Goal: Task Accomplishment & Management: Manage account settings

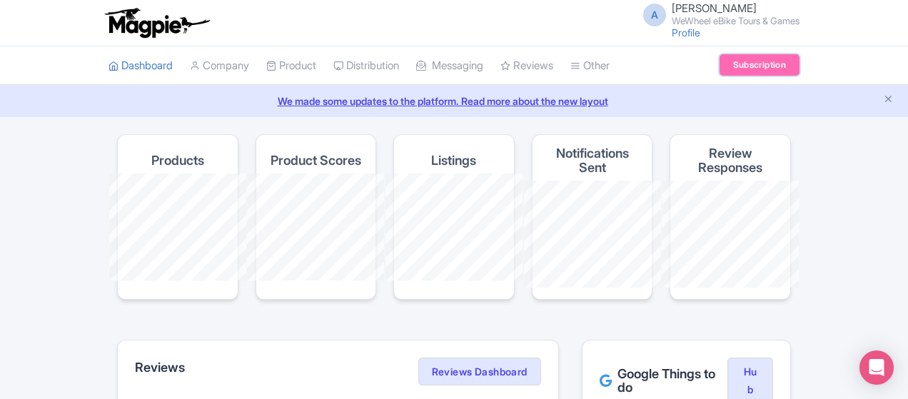
click at [800, 58] on link "Subscription" at bounding box center [760, 64] width 80 height 21
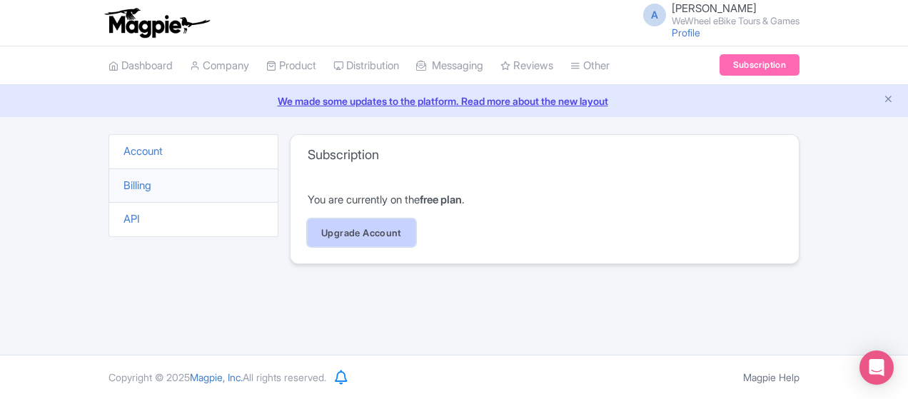
click at [308, 237] on link "Upgrade Account" at bounding box center [362, 232] width 108 height 27
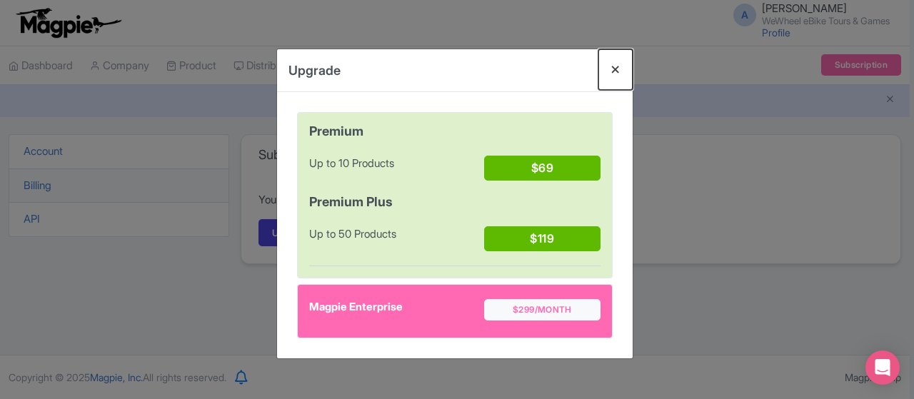
click at [617, 64] on button "Close" at bounding box center [615, 69] width 34 height 41
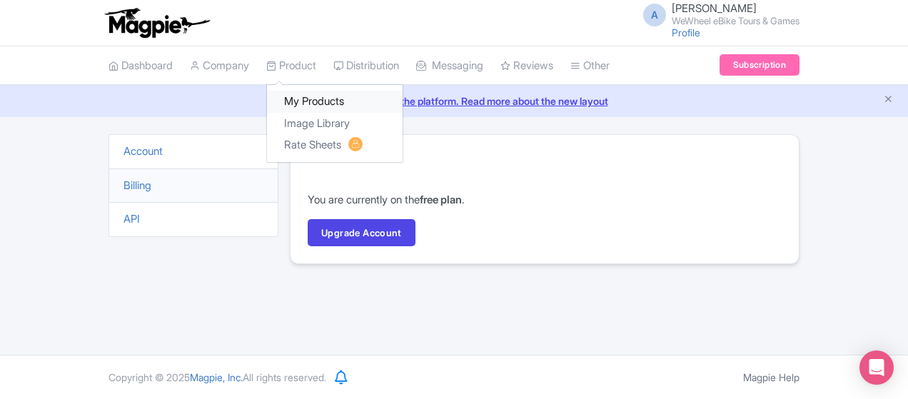
click at [267, 104] on link "My Products" at bounding box center [335, 102] width 136 height 22
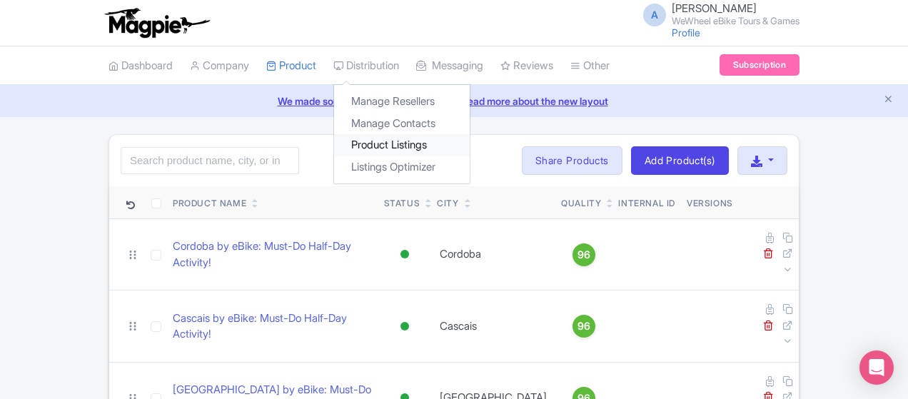
click at [334, 144] on link "Product Listings" at bounding box center [402, 145] width 136 height 22
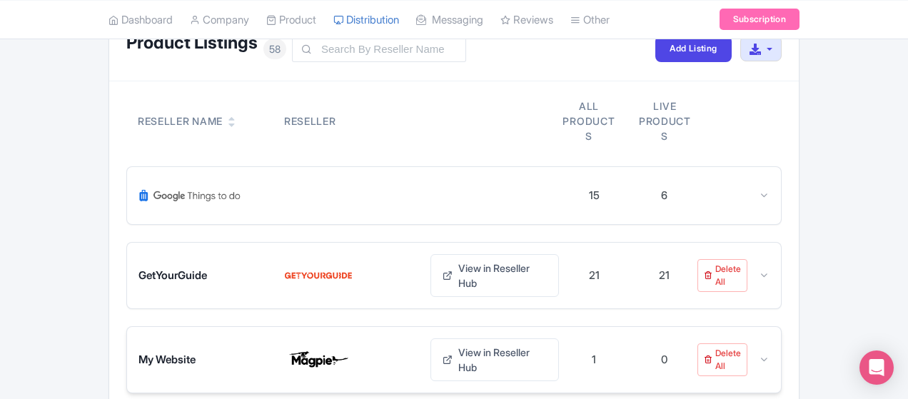
scroll to position [101, 0]
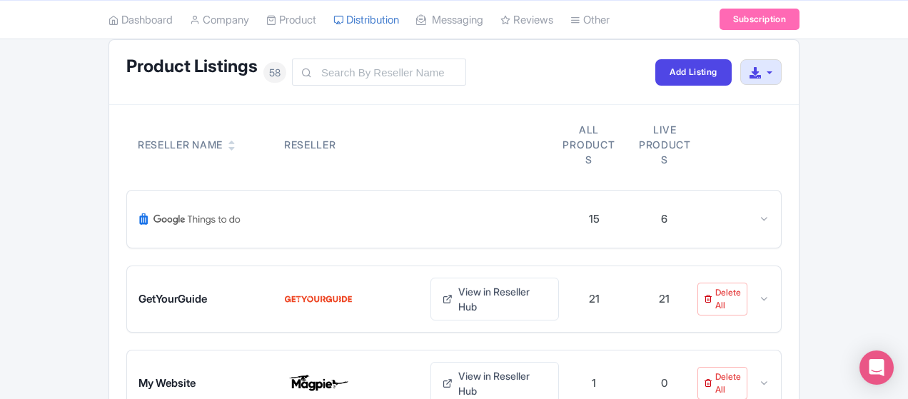
drag, startPoint x: 441, startPoint y: 324, endPoint x: 283, endPoint y: 124, distance: 255.2
click at [313, 193] on div "Reseller Name Reseller All products Live products 15 6 Product name Status Acti…" at bounding box center [454, 311] width 690 height 413
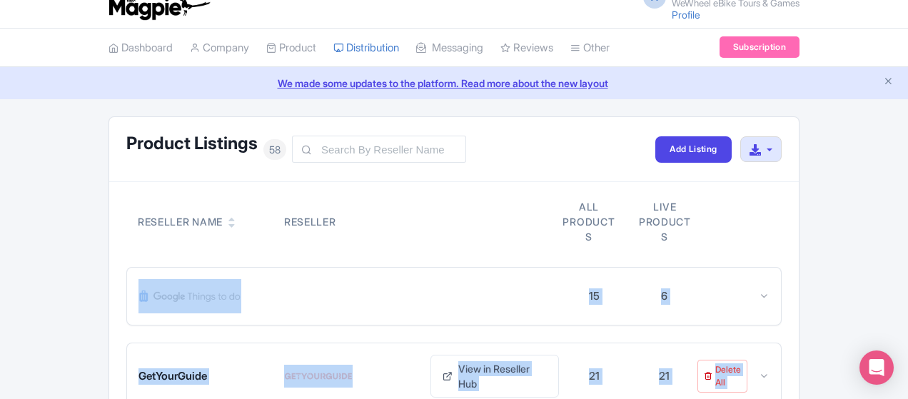
scroll to position [0, 0]
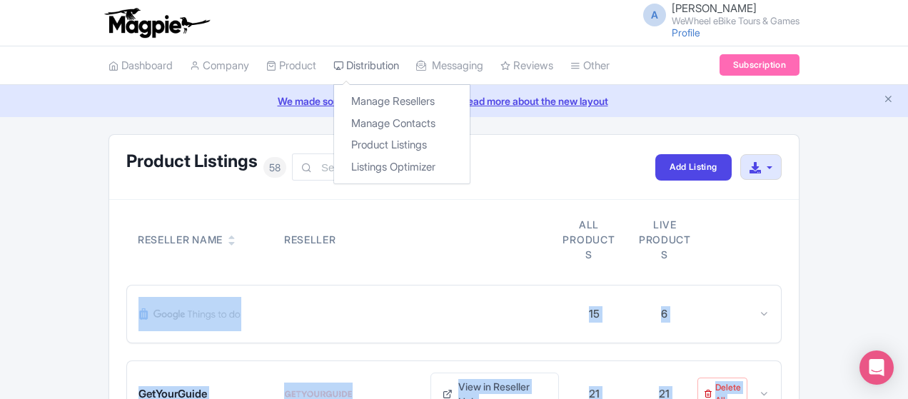
click at [333, 65] on link "Distribution" at bounding box center [366, 65] width 66 height 39
